Goal: Task Accomplishment & Management: Use online tool/utility

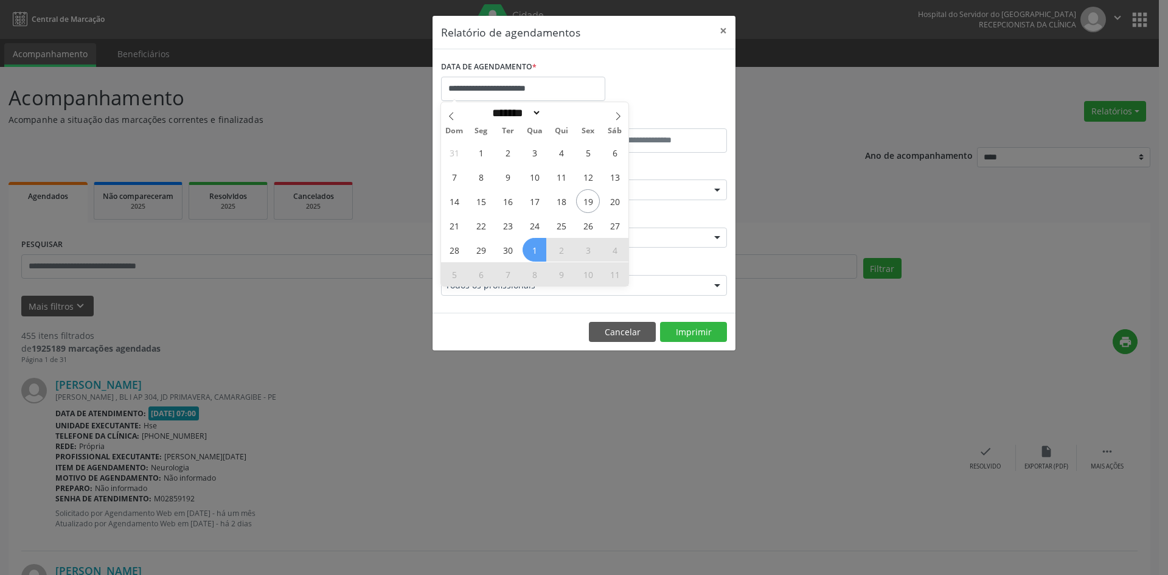
select select "*"
click at [485, 155] on span "1" at bounding box center [481, 153] width 24 height 24
type input "**********"
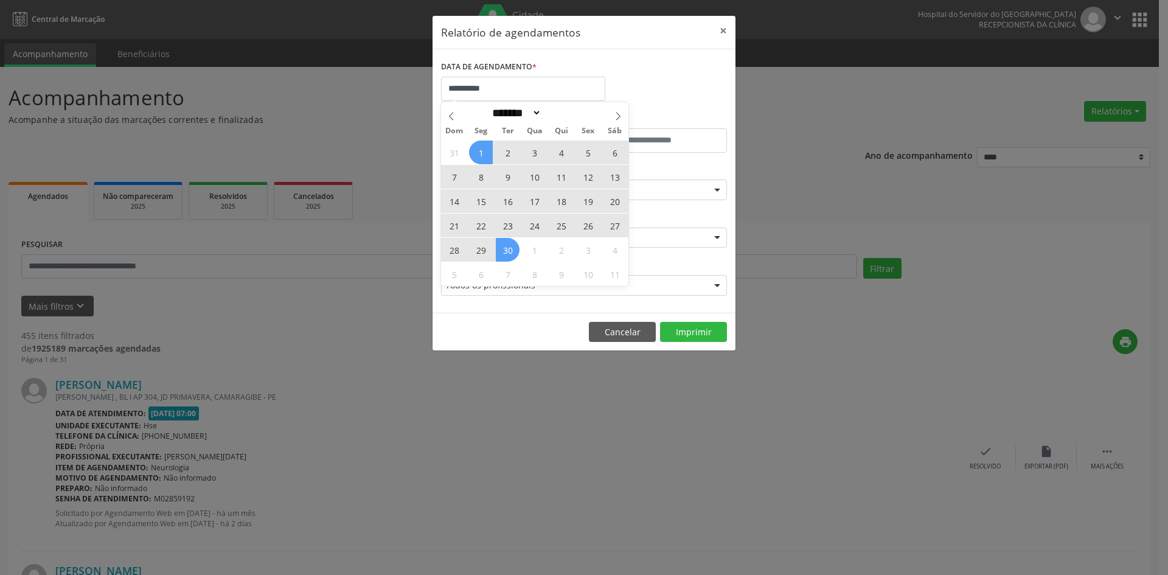
drag, startPoint x: 485, startPoint y: 155, endPoint x: 510, endPoint y: 245, distance: 94.0
click at [510, 245] on div "31 1 2 3 4 5 6 7 8 9 10 11 12 13 14 15 16 17 18 19 20 21 22 23 24 25 26 27 28 2…" at bounding box center [534, 213] width 187 height 146
click at [510, 245] on span "30" at bounding box center [508, 250] width 24 height 24
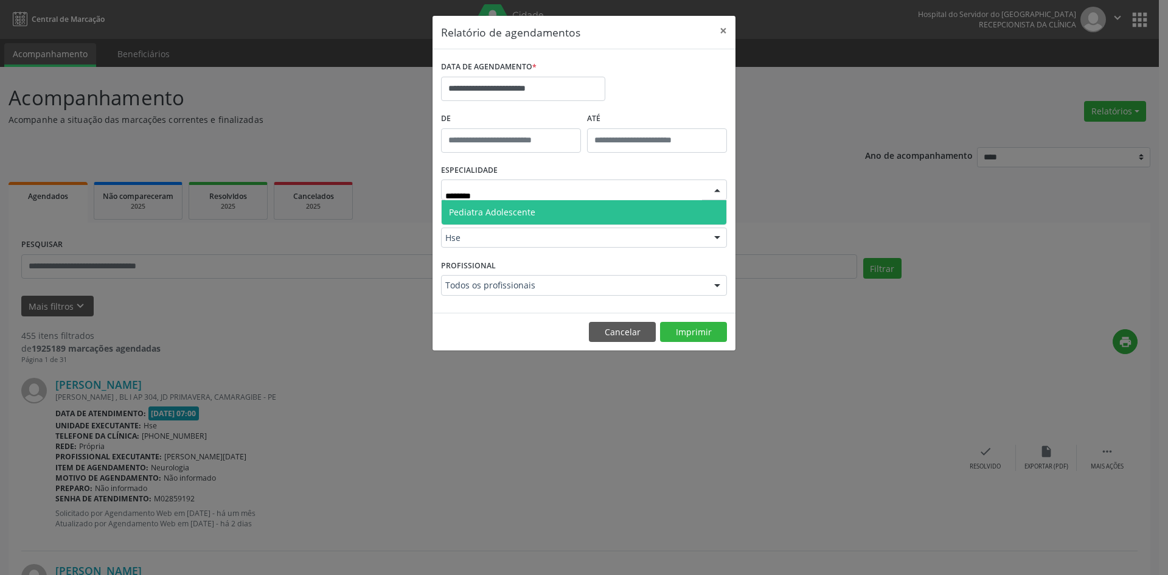
click at [549, 211] on span "Pediatra Adolescente" at bounding box center [584, 212] width 285 height 24
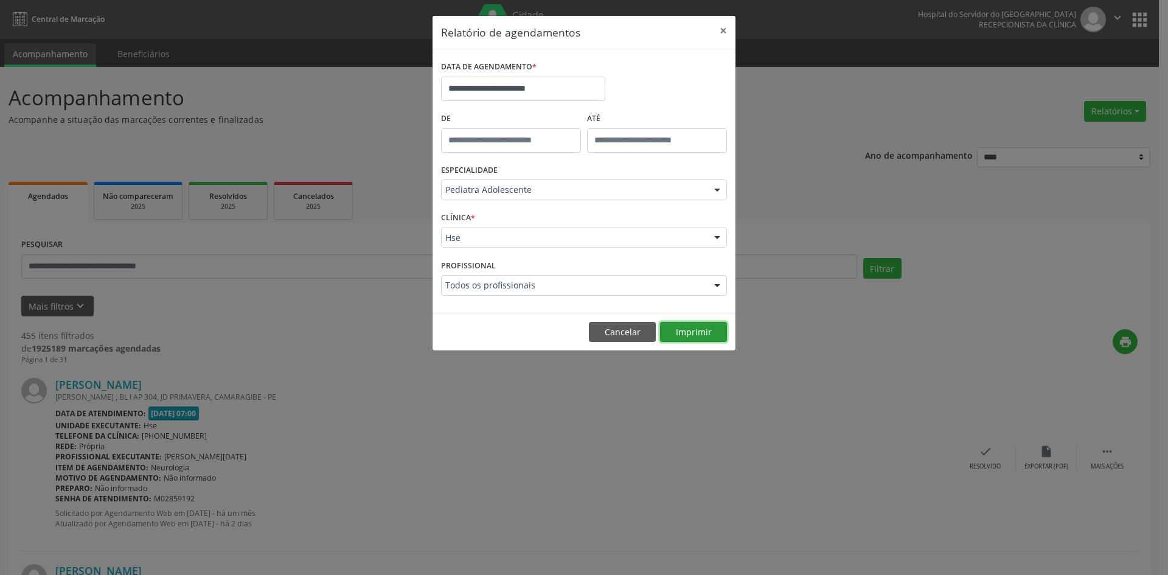
click at [695, 330] on button "Imprimir" at bounding box center [693, 332] width 67 height 21
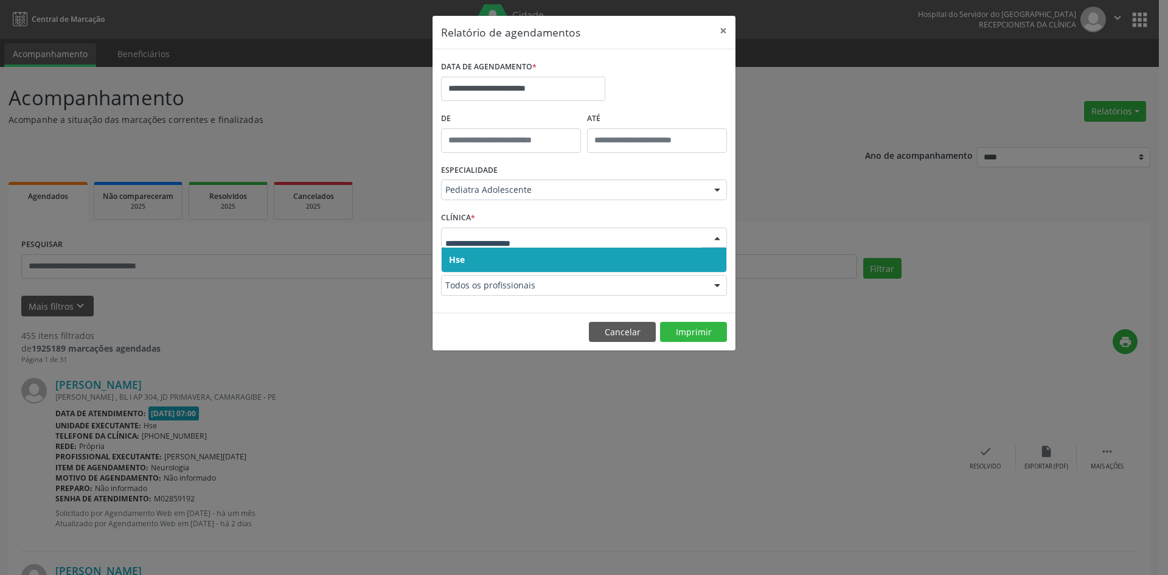
click at [569, 259] on span "Hse" at bounding box center [584, 260] width 285 height 24
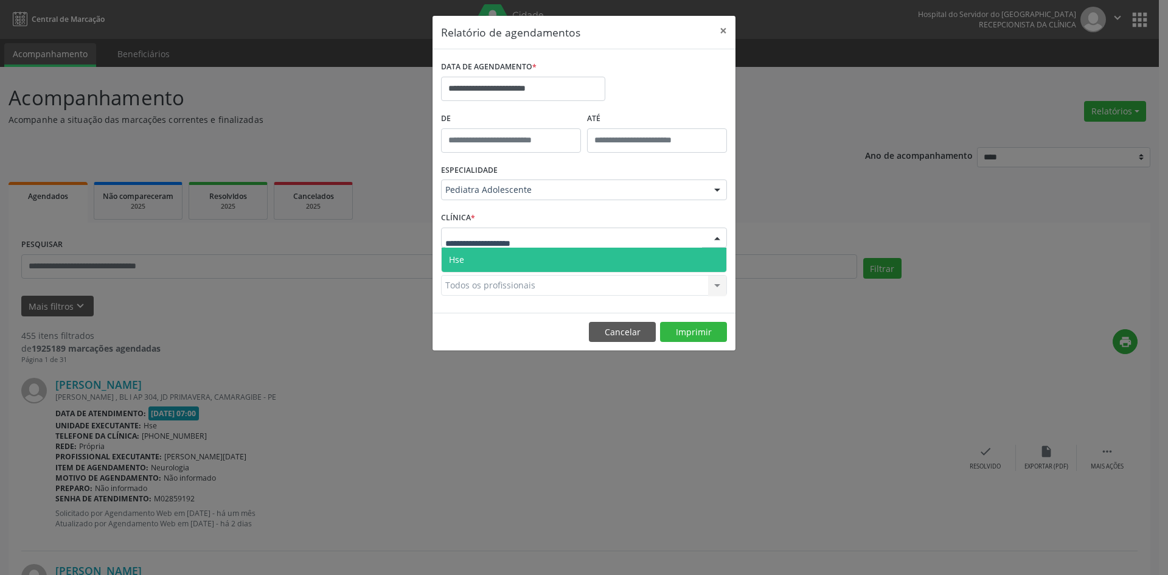
click at [572, 237] on div at bounding box center [584, 238] width 286 height 21
click at [575, 257] on span "Hse" at bounding box center [584, 260] width 285 height 24
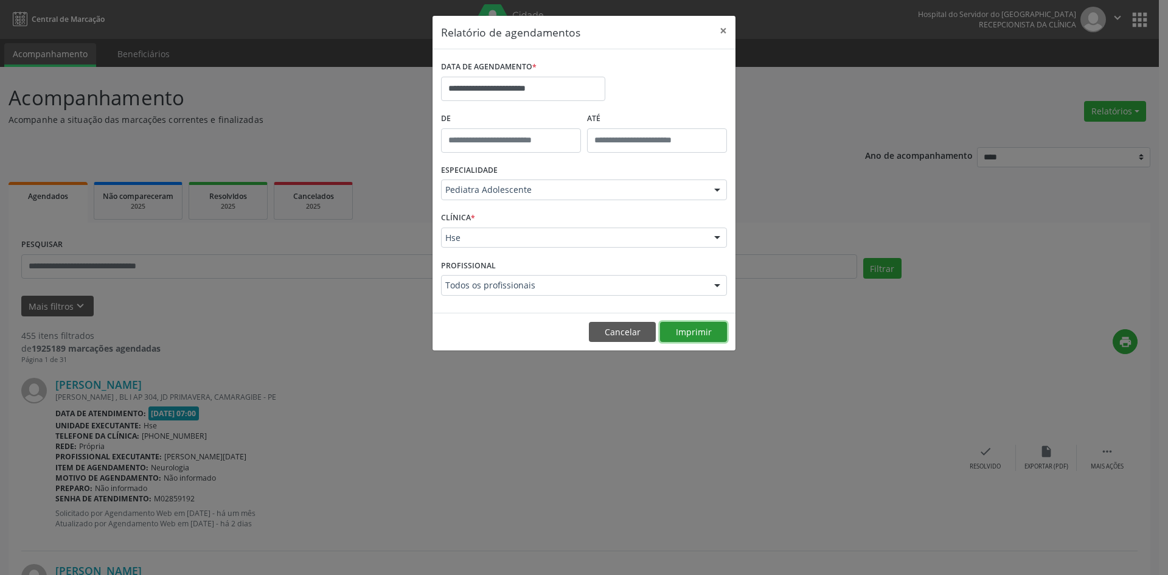
click at [684, 331] on button "Imprimir" at bounding box center [693, 332] width 67 height 21
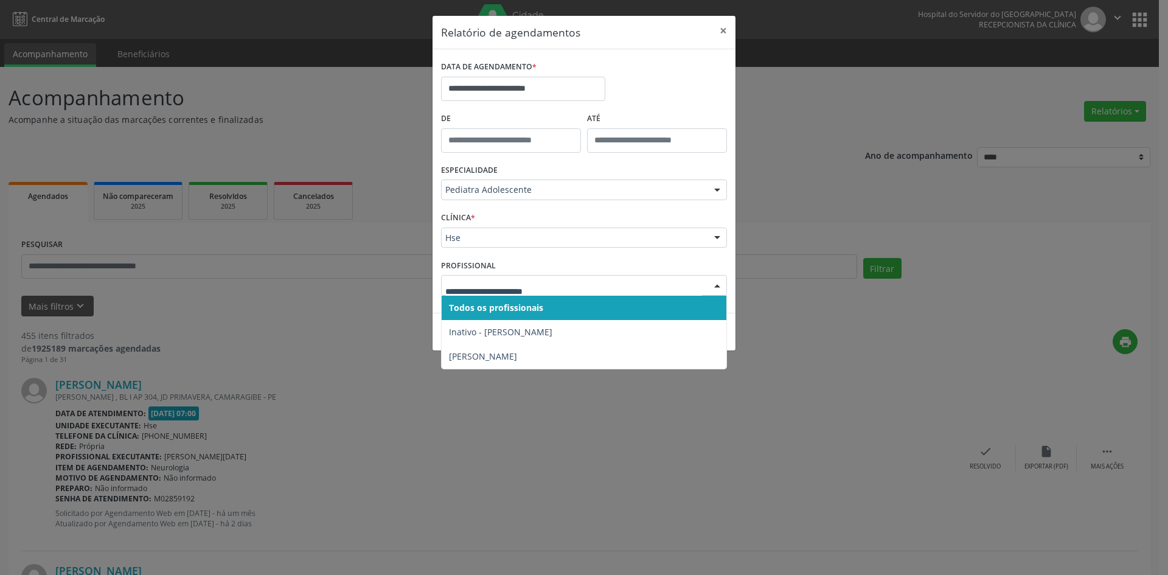
click at [718, 283] on div at bounding box center [717, 286] width 18 height 21
click at [665, 302] on span "Todos os profissionais" at bounding box center [584, 308] width 285 height 24
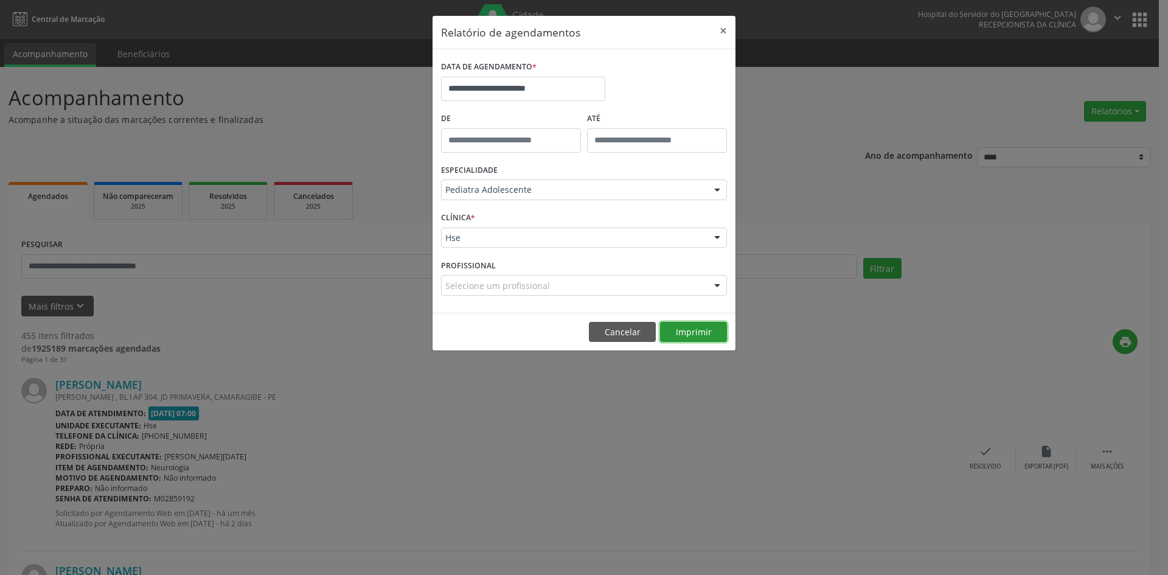
click at [686, 333] on button "Imprimir" at bounding box center [693, 332] width 67 height 21
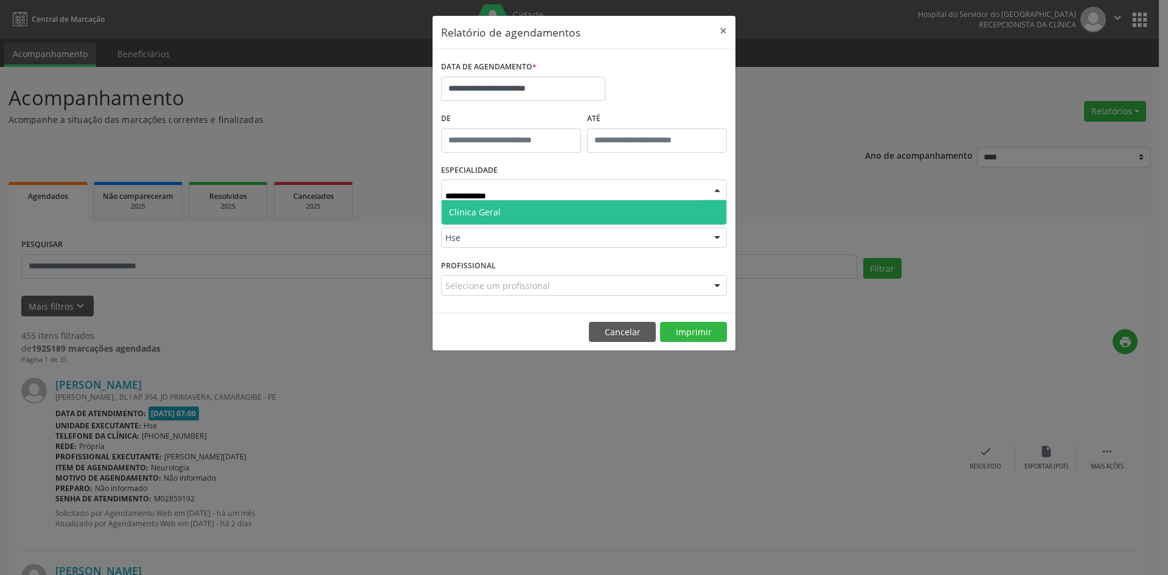
click at [533, 213] on span "Clinica Geral" at bounding box center [584, 212] width 285 height 24
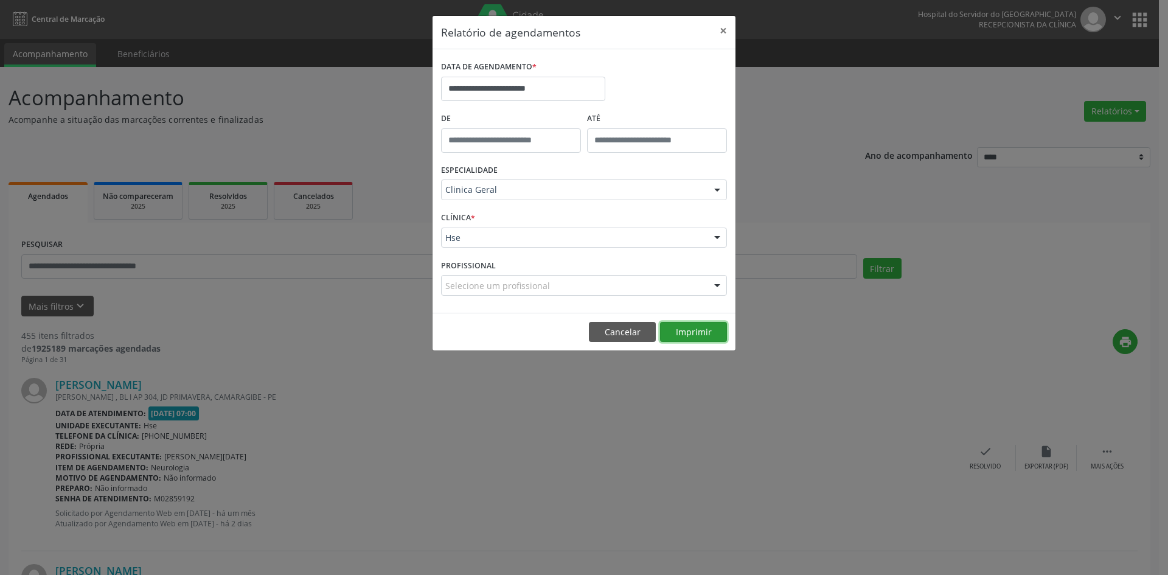
click at [682, 333] on button "Imprimir" at bounding box center [693, 332] width 67 height 21
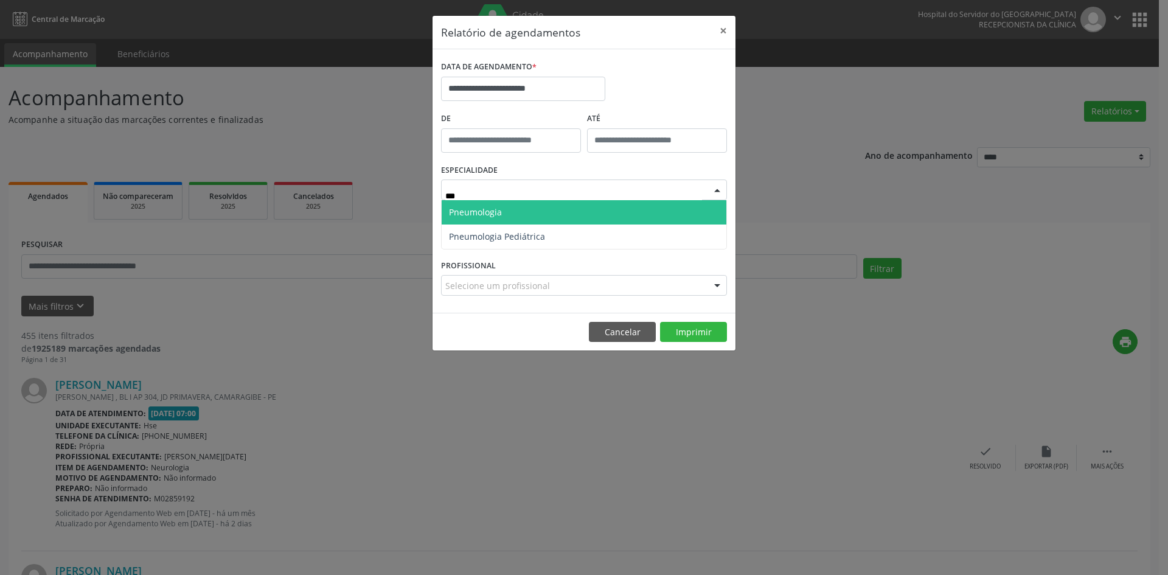
type input "****"
click at [549, 212] on span "Pneumologia" at bounding box center [584, 212] width 285 height 24
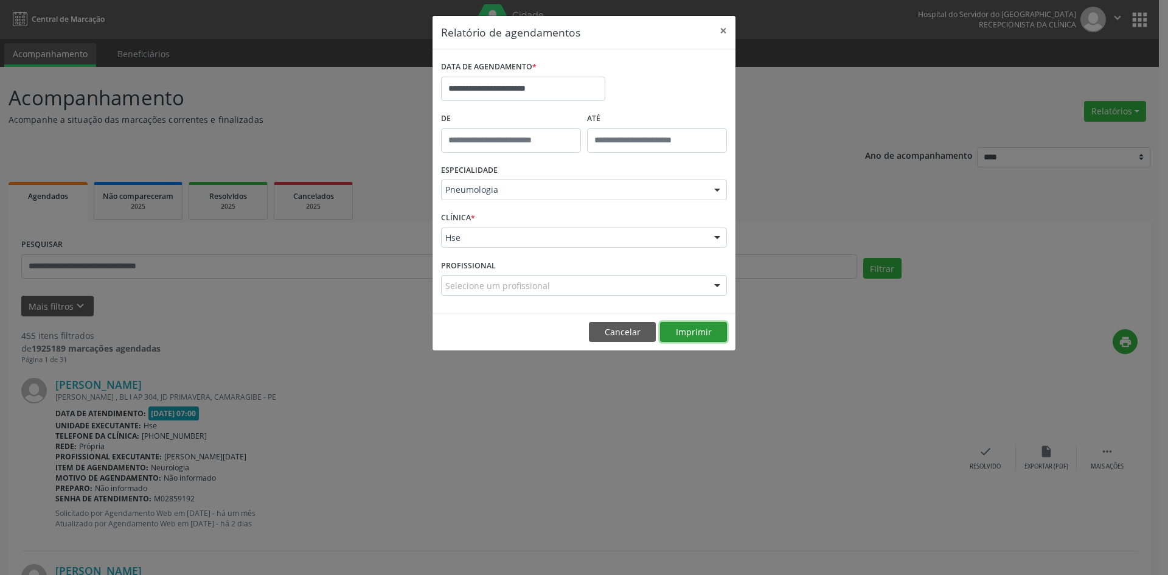
click at [687, 332] on button "Imprimir" at bounding box center [693, 332] width 67 height 21
click at [564, 89] on input "**********" at bounding box center [523, 89] width 164 height 24
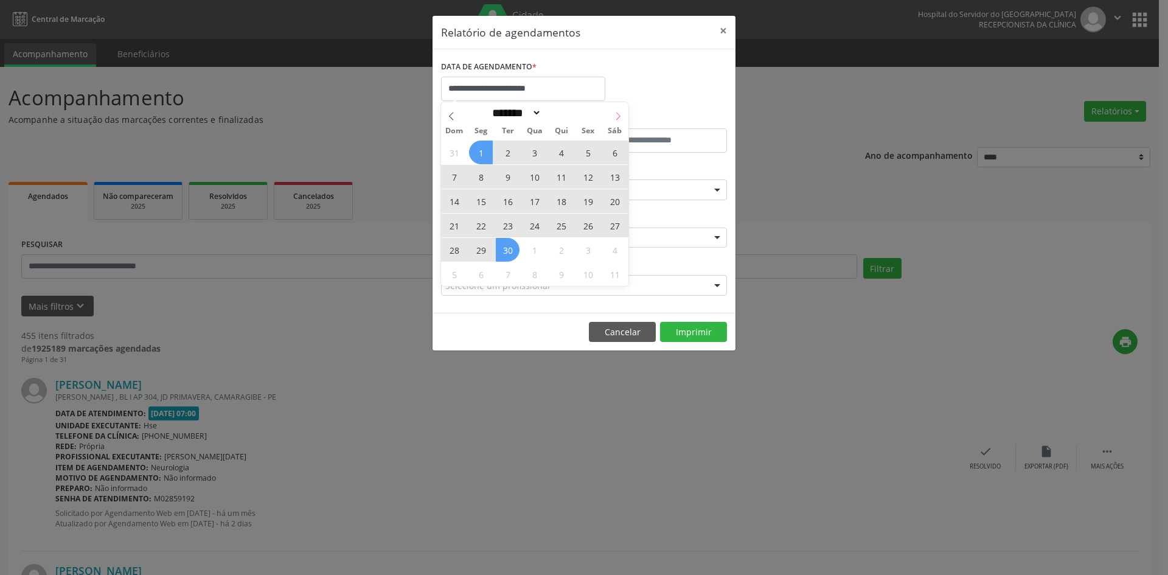
click at [616, 113] on icon at bounding box center [618, 116] width 9 height 9
select select "*"
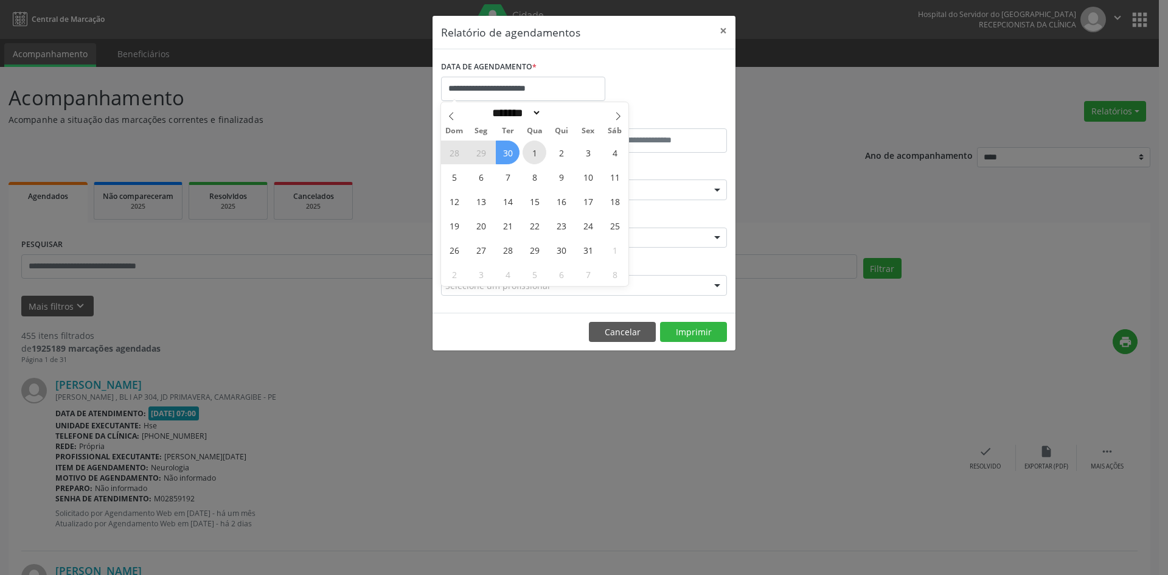
click at [540, 153] on span "1" at bounding box center [535, 153] width 24 height 24
type input "**********"
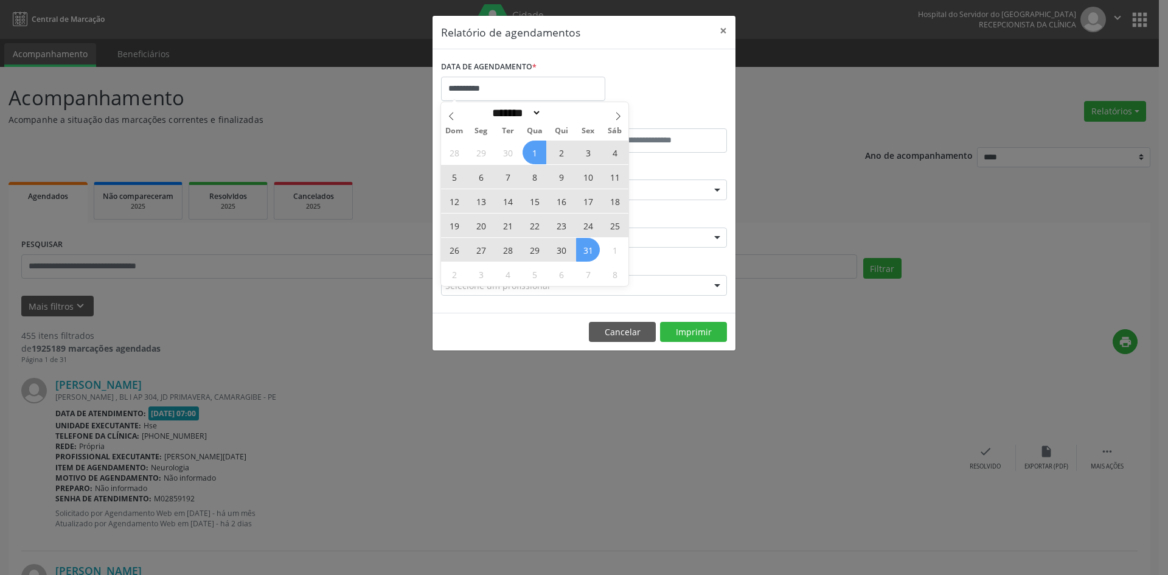
drag, startPoint x: 540, startPoint y: 153, endPoint x: 588, endPoint y: 246, distance: 104.7
click at [588, 246] on div "28 29 30 1 2 3 4 5 6 7 8 9 10 11 12 13 14 15 16 17 18 19 20 21 22 23 24 25 26 2…" at bounding box center [534, 213] width 187 height 146
click at [588, 246] on span "31" at bounding box center [588, 250] width 24 height 24
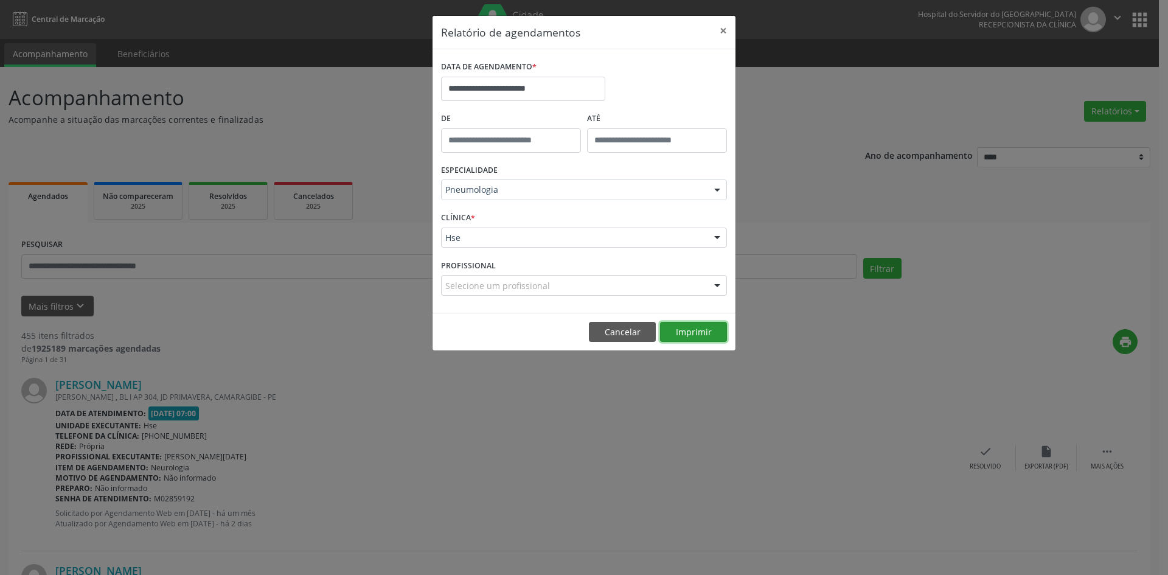
click at [693, 330] on button "Imprimir" at bounding box center [693, 332] width 67 height 21
